Goal: Check status: Check status

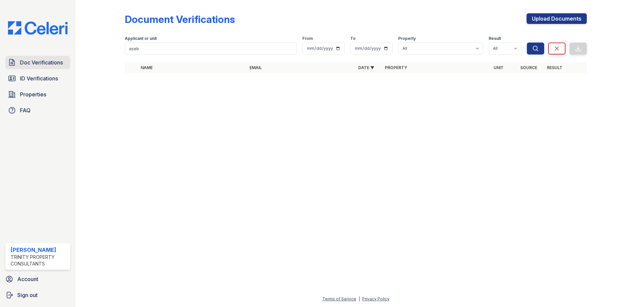
click at [39, 65] on span "Doc Verifications" at bounding box center [41, 63] width 43 height 8
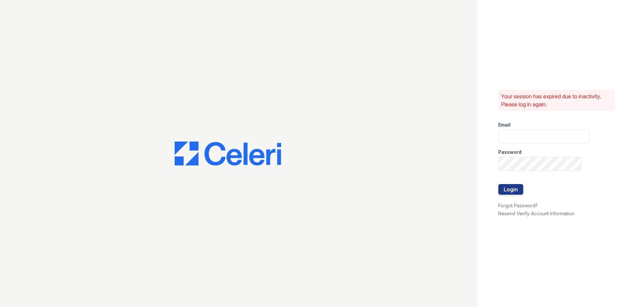
type input "dbailey@trinity-pm.com"
click at [506, 191] on button "Login" at bounding box center [510, 189] width 25 height 11
click at [514, 190] on button "Login" at bounding box center [510, 189] width 25 height 11
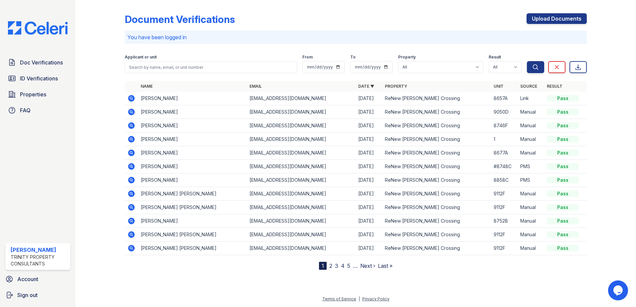
click at [130, 96] on icon at bounding box center [131, 98] width 7 height 7
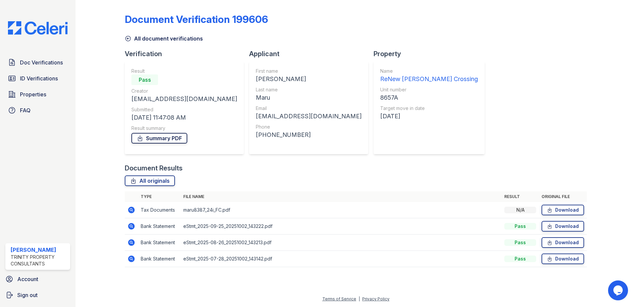
click at [163, 141] on link "Summary PDF" at bounding box center [159, 138] width 56 height 11
click at [27, 87] on div "Doc Verifications ID Verifications Properties FAQ" at bounding box center [38, 86] width 70 height 61
click at [30, 82] on span "ID Verifications" at bounding box center [39, 79] width 38 height 8
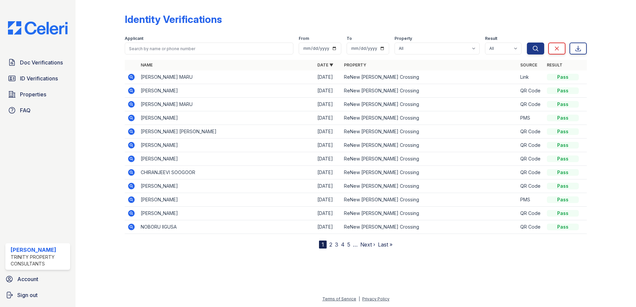
click at [133, 103] on icon at bounding box center [131, 104] width 7 height 7
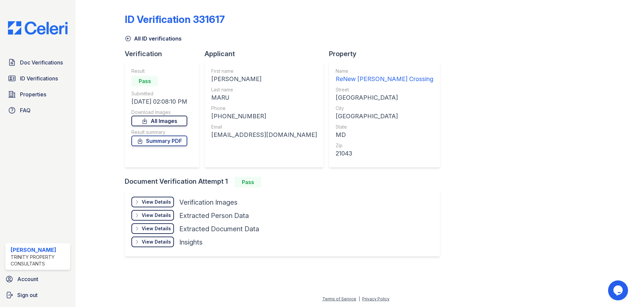
click at [168, 122] on link "All Images" at bounding box center [159, 121] width 56 height 11
click at [171, 140] on link "Summary PDF" at bounding box center [159, 141] width 56 height 11
click at [169, 118] on link "All Images" at bounding box center [159, 121] width 56 height 11
click at [52, 65] on span "Doc Verifications" at bounding box center [41, 63] width 43 height 8
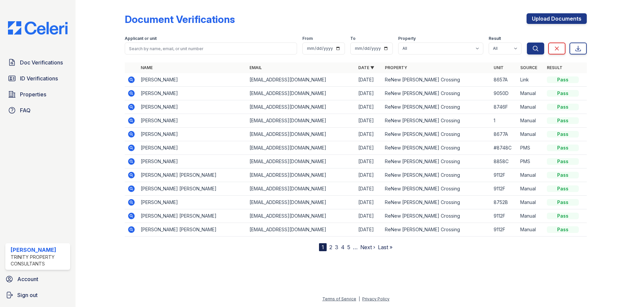
click at [128, 79] on icon at bounding box center [131, 80] width 7 height 7
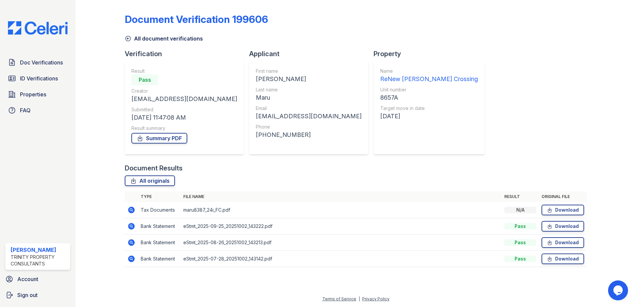
click at [132, 208] on icon at bounding box center [131, 210] width 7 height 7
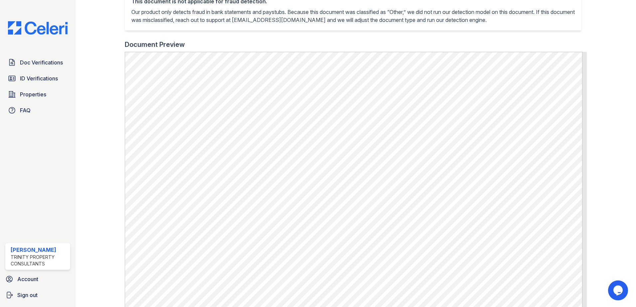
scroll to position [241, 0]
